Goal: Task Accomplishment & Management: Manage account settings

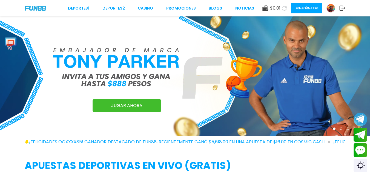
click at [332, 7] on img at bounding box center [331, 8] width 8 height 8
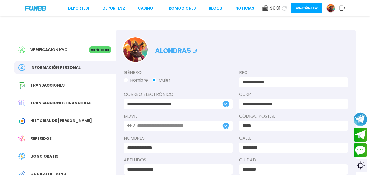
click at [345, 9] on icon at bounding box center [342, 7] width 6 height 5
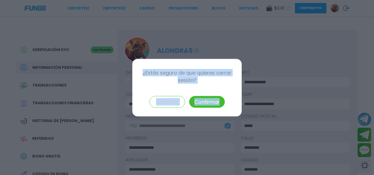
click at [213, 98] on button "Confirmar" at bounding box center [207, 102] width 36 height 12
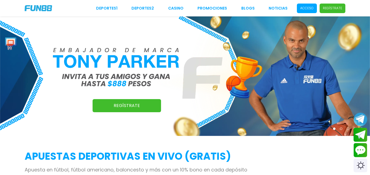
click at [304, 8] on p "Acceso" at bounding box center [306, 8] width 13 height 5
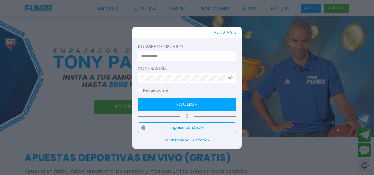
click at [214, 55] on input at bounding box center [185, 56] width 89 height 7
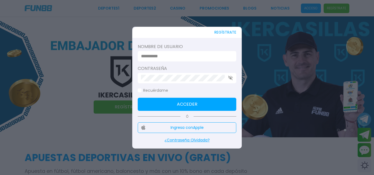
type input "********"
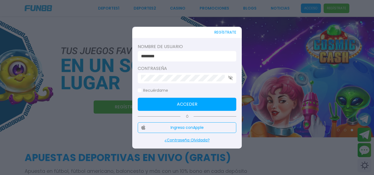
click at [189, 82] on div at bounding box center [187, 78] width 99 height 10
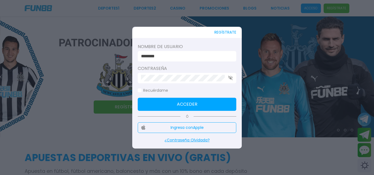
click button "Acceder" at bounding box center [187, 104] width 99 height 13
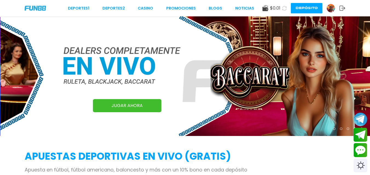
click at [338, 6] on link at bounding box center [332, 8] width 13 height 9
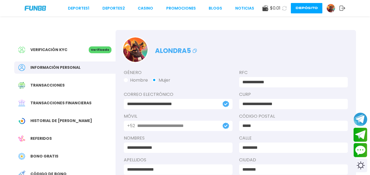
click at [341, 11] on div "$ 0.01 Depósito" at bounding box center [303, 8] width 83 height 10
click at [342, 9] on icon at bounding box center [342, 7] width 6 height 5
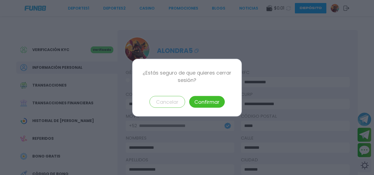
click at [206, 100] on button "Confirmar" at bounding box center [207, 102] width 36 height 12
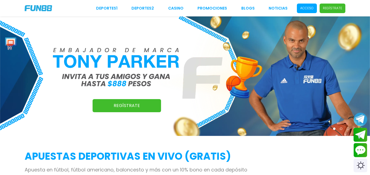
click at [298, 7] on span "Acceso" at bounding box center [307, 9] width 20 height 10
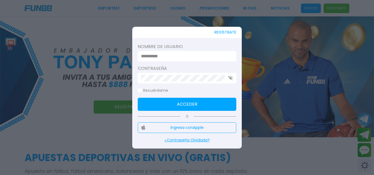
click at [199, 59] on input at bounding box center [185, 56] width 89 height 7
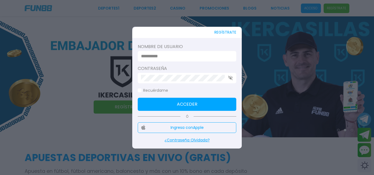
type input "**********"
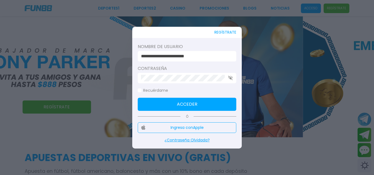
click button "Acceder" at bounding box center [187, 104] width 99 height 13
